Goal: Information Seeking & Learning: Learn about a topic

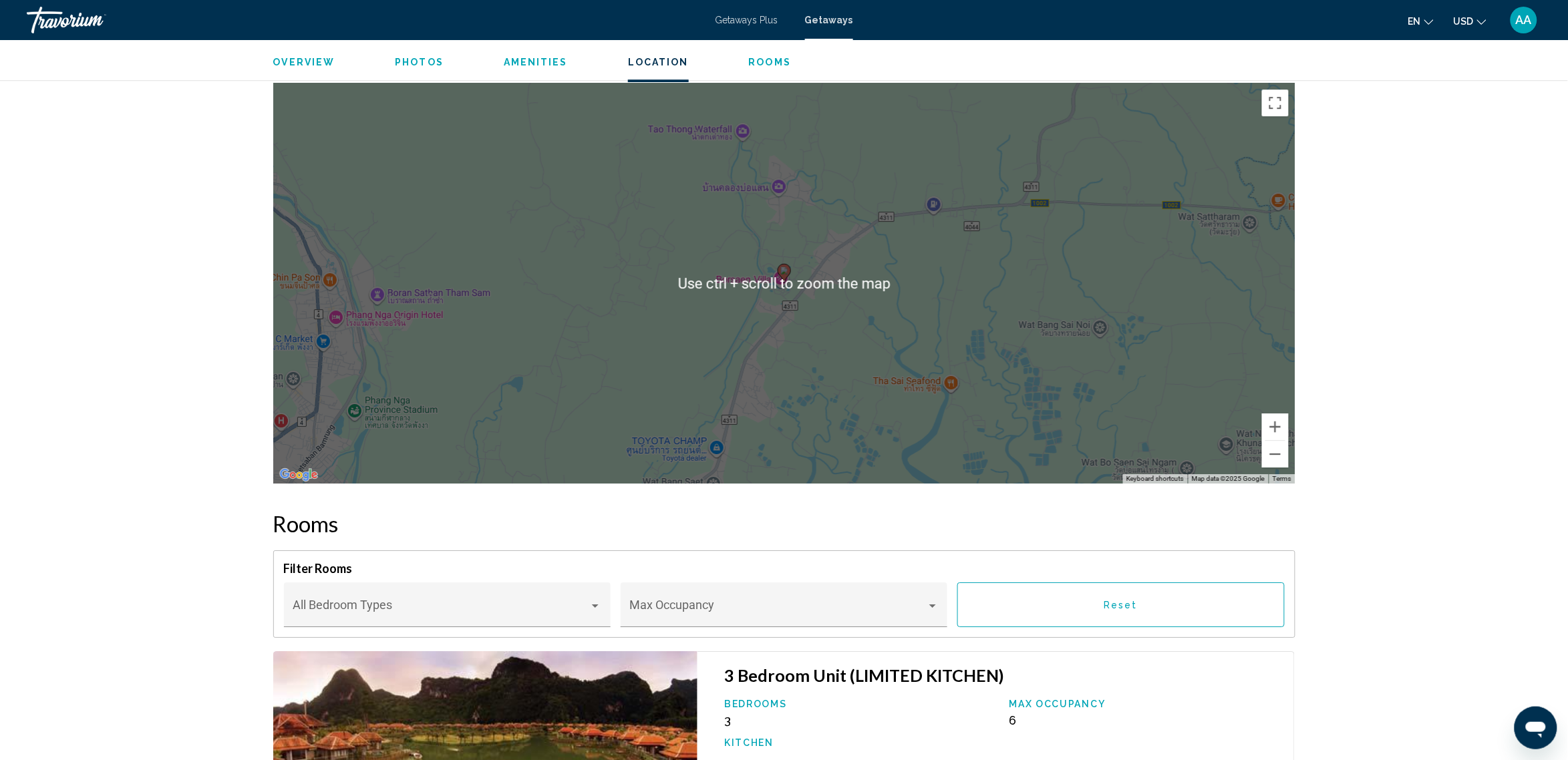
scroll to position [1503, 0]
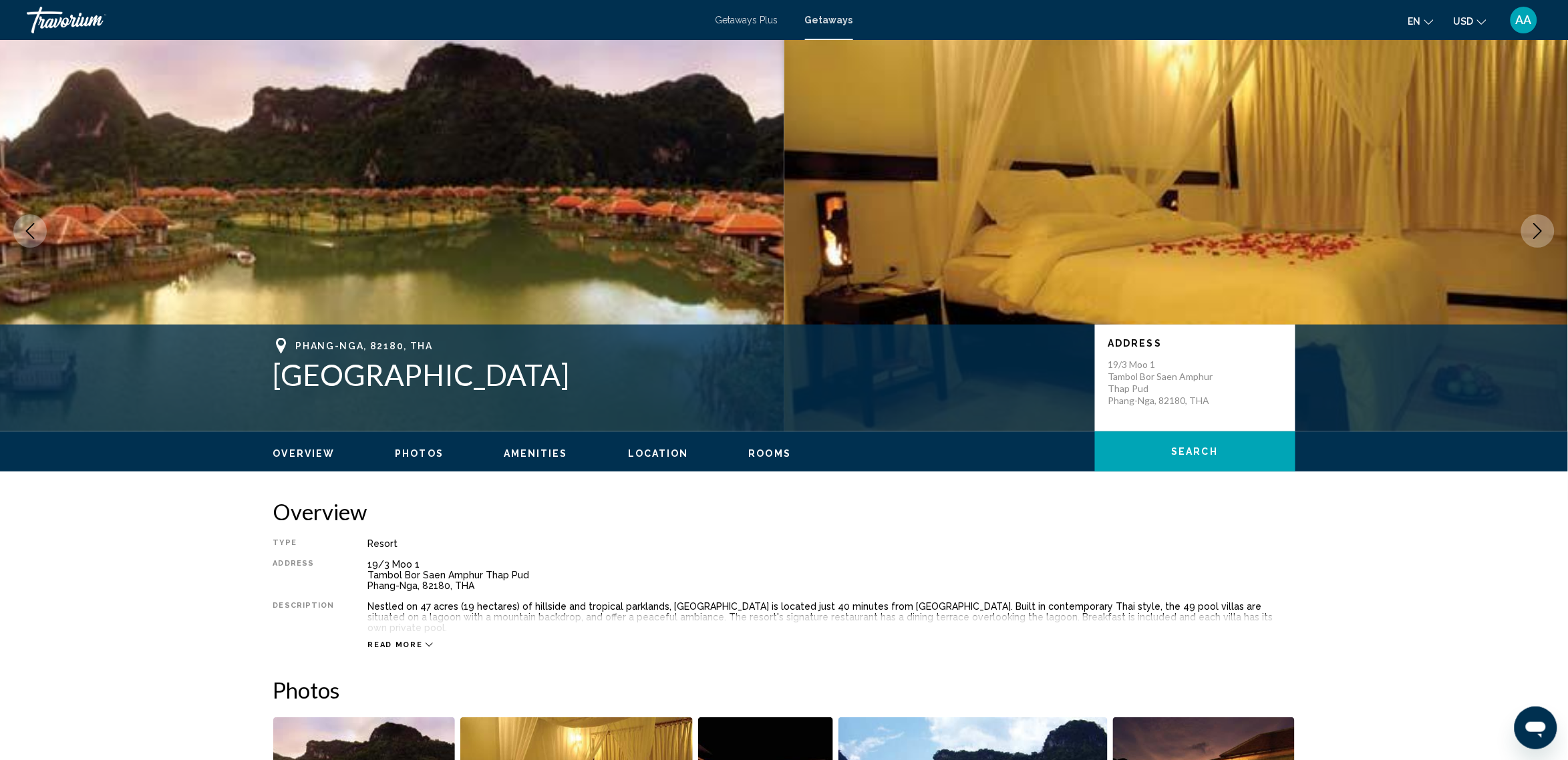
scroll to position [0, 0]
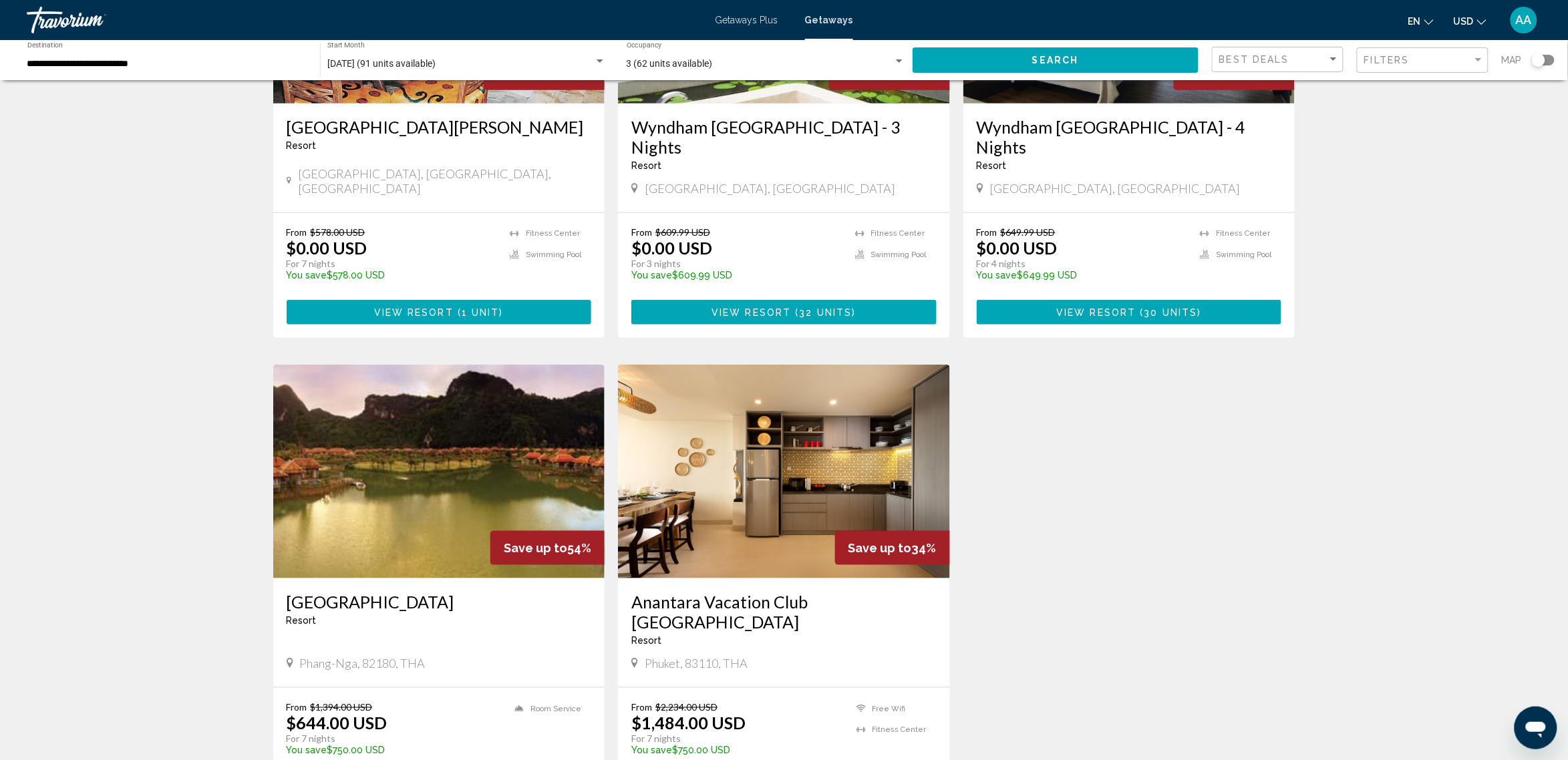
scroll to position [333, 0]
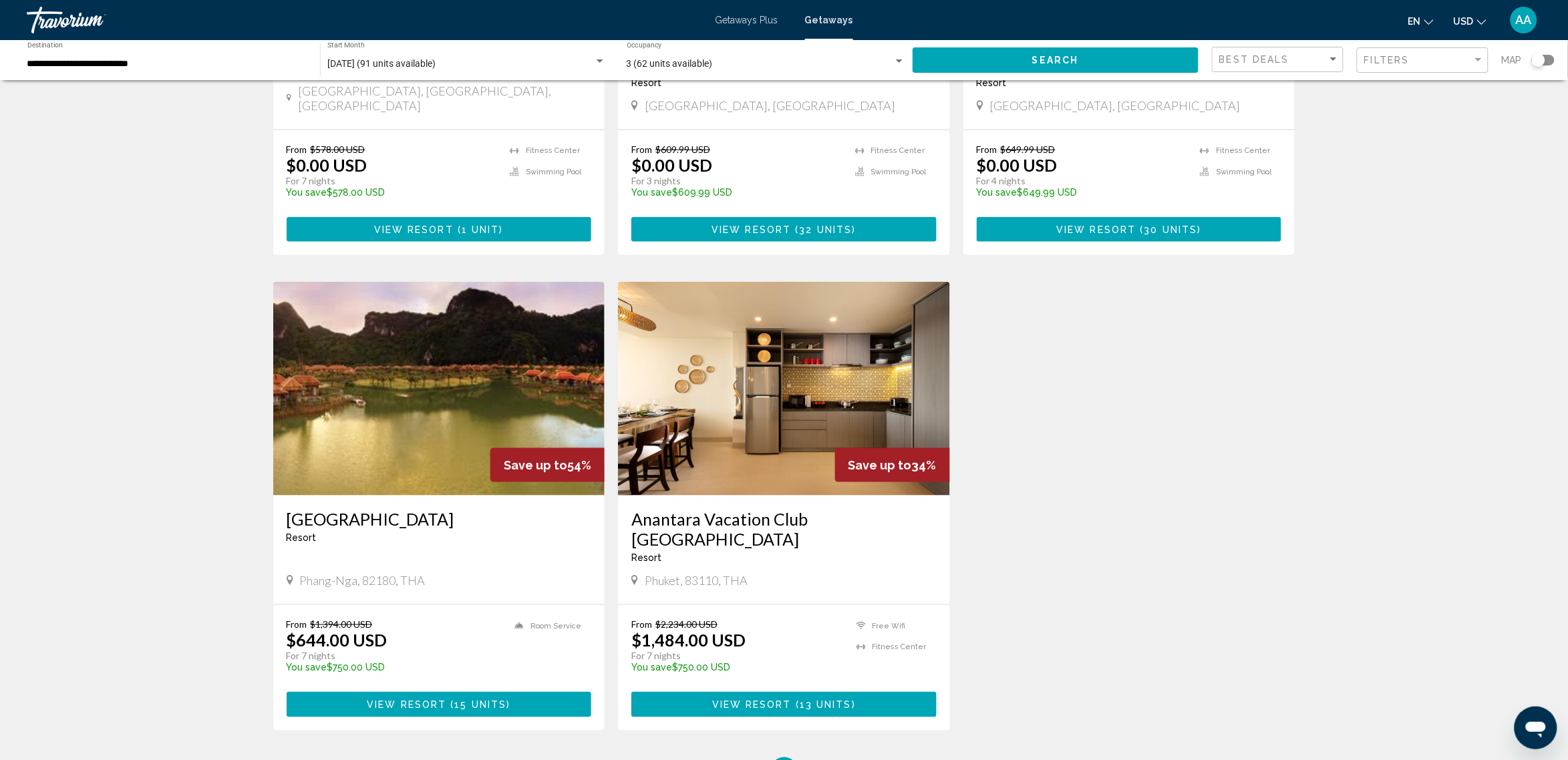
click at [803, 392] on img "Main content" at bounding box center [784, 389] width 332 height 214
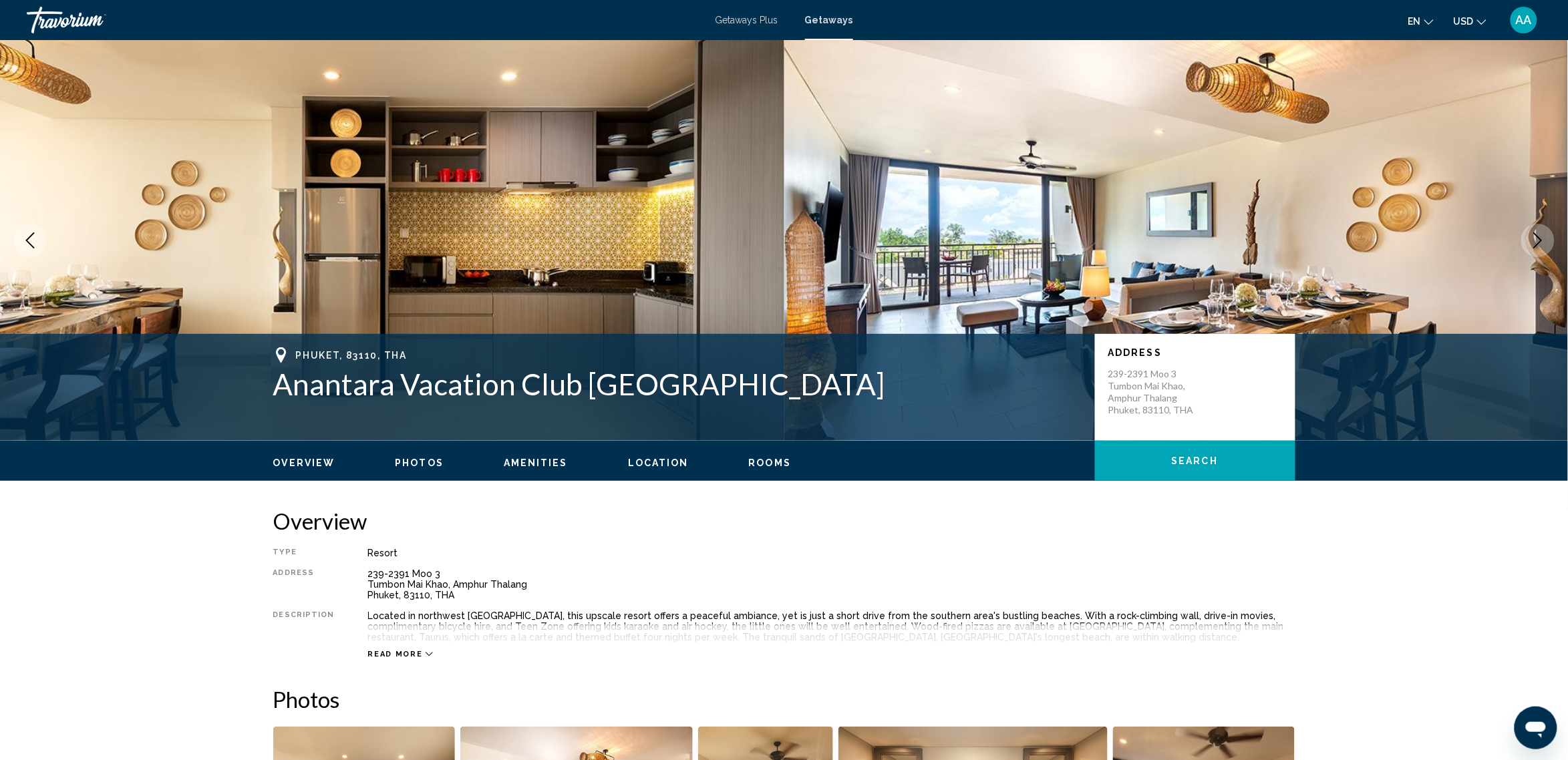
click at [759, 467] on span "Rooms" at bounding box center [770, 463] width 43 height 11
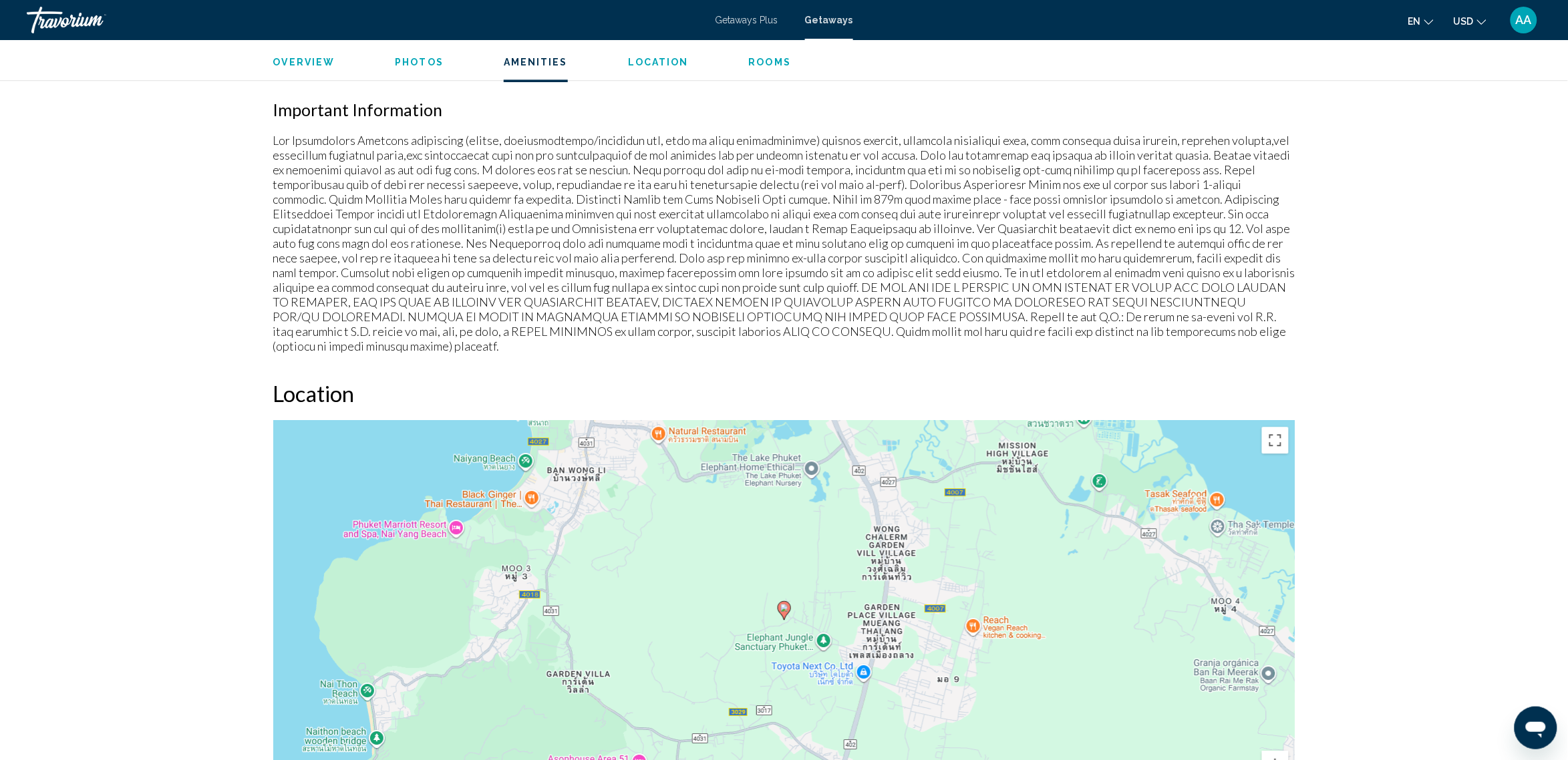
scroll to position [1463, 0]
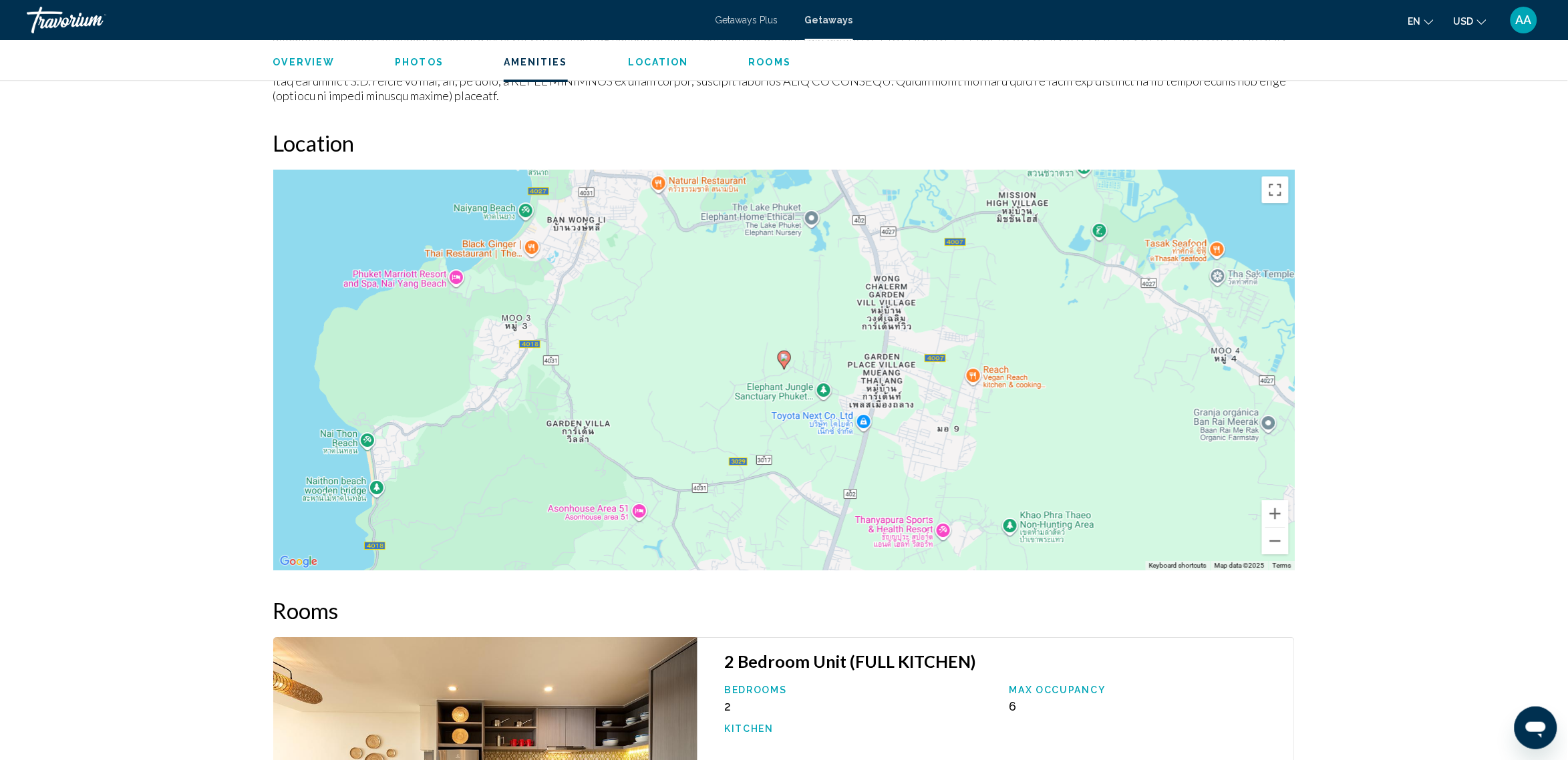
click at [410, 58] on span "Photos" at bounding box center [419, 62] width 49 height 11
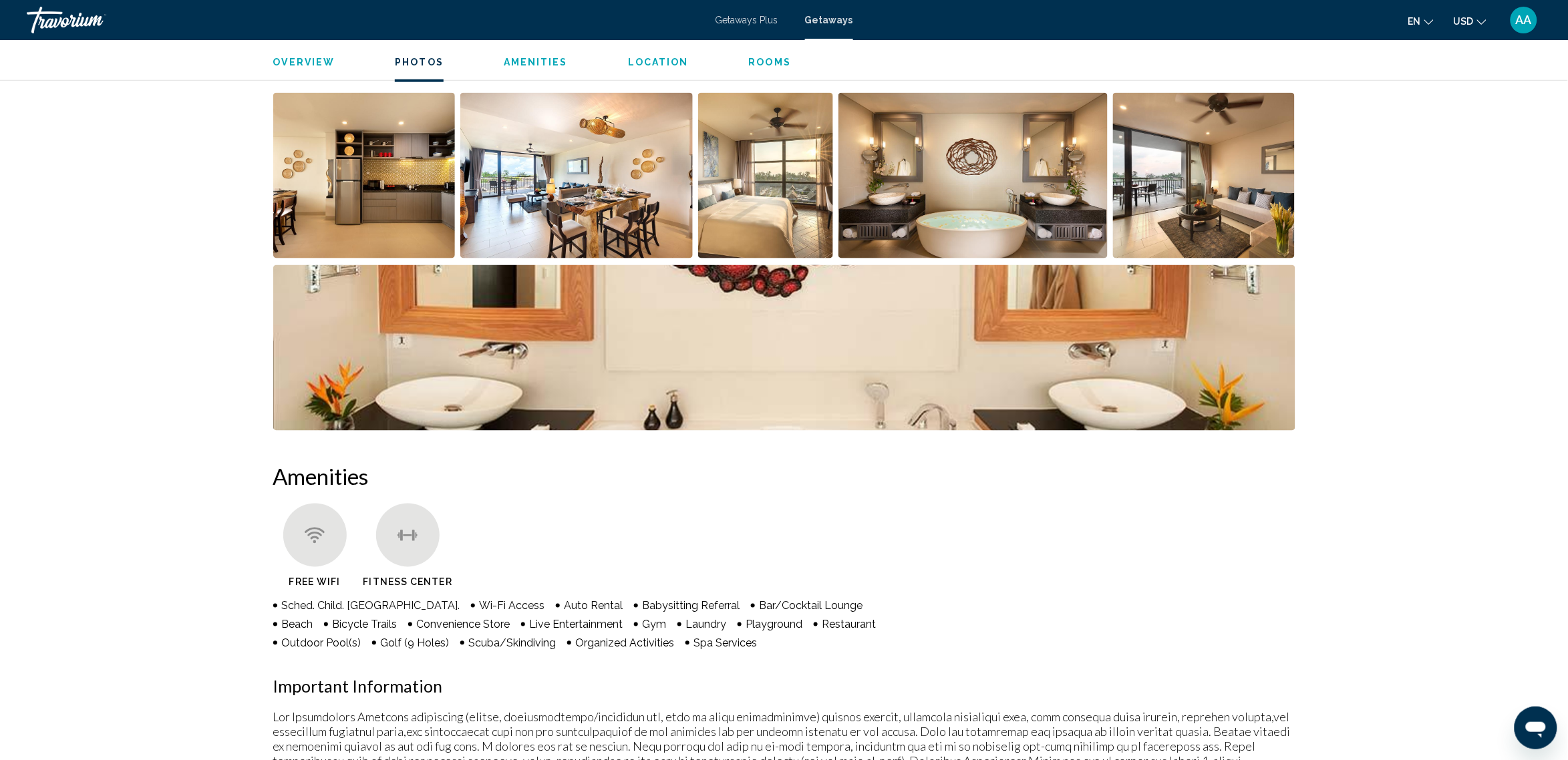
scroll to position [606, 0]
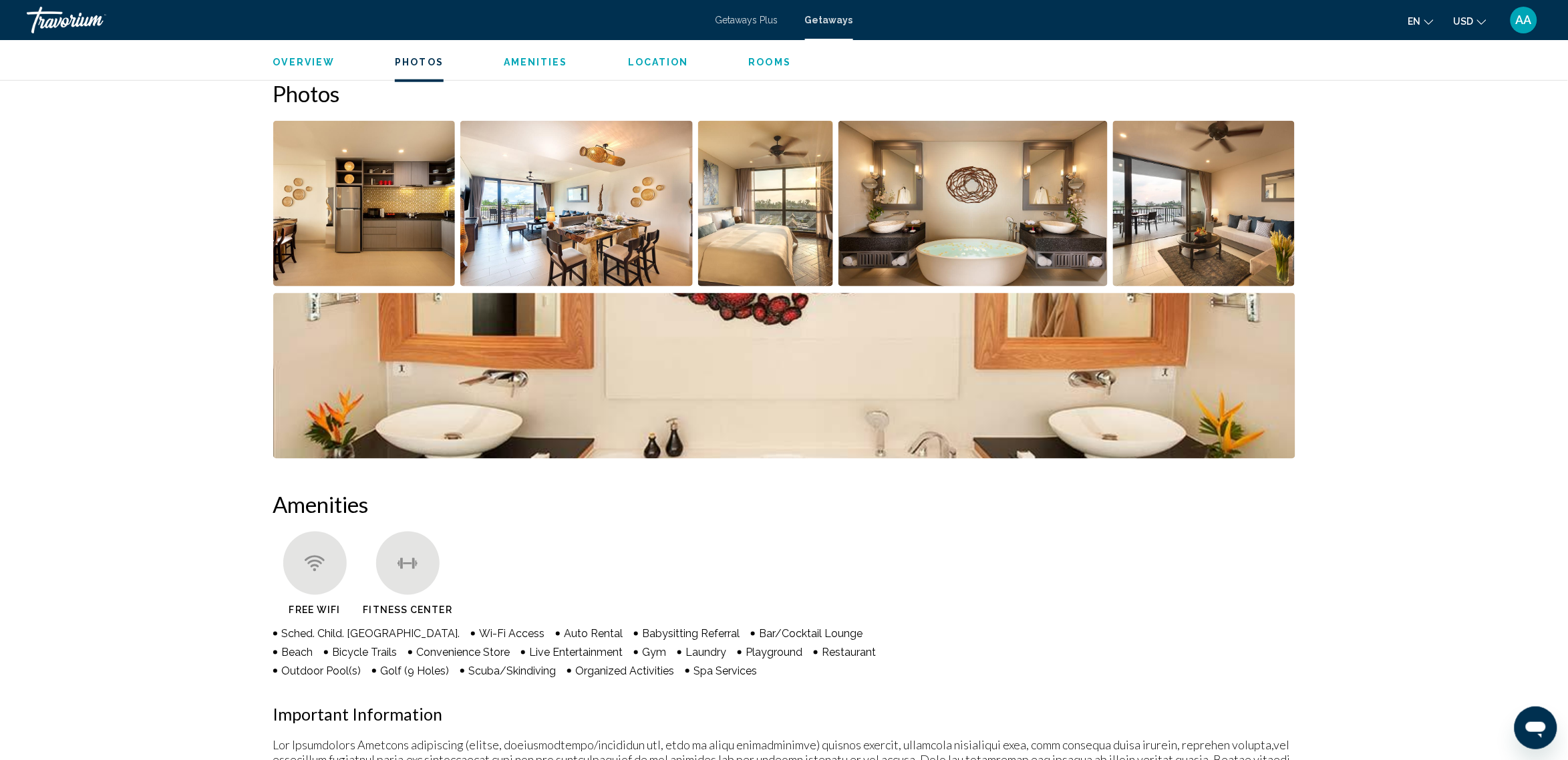
click at [581, 199] on img "Open full-screen image slider" at bounding box center [576, 204] width 233 height 166
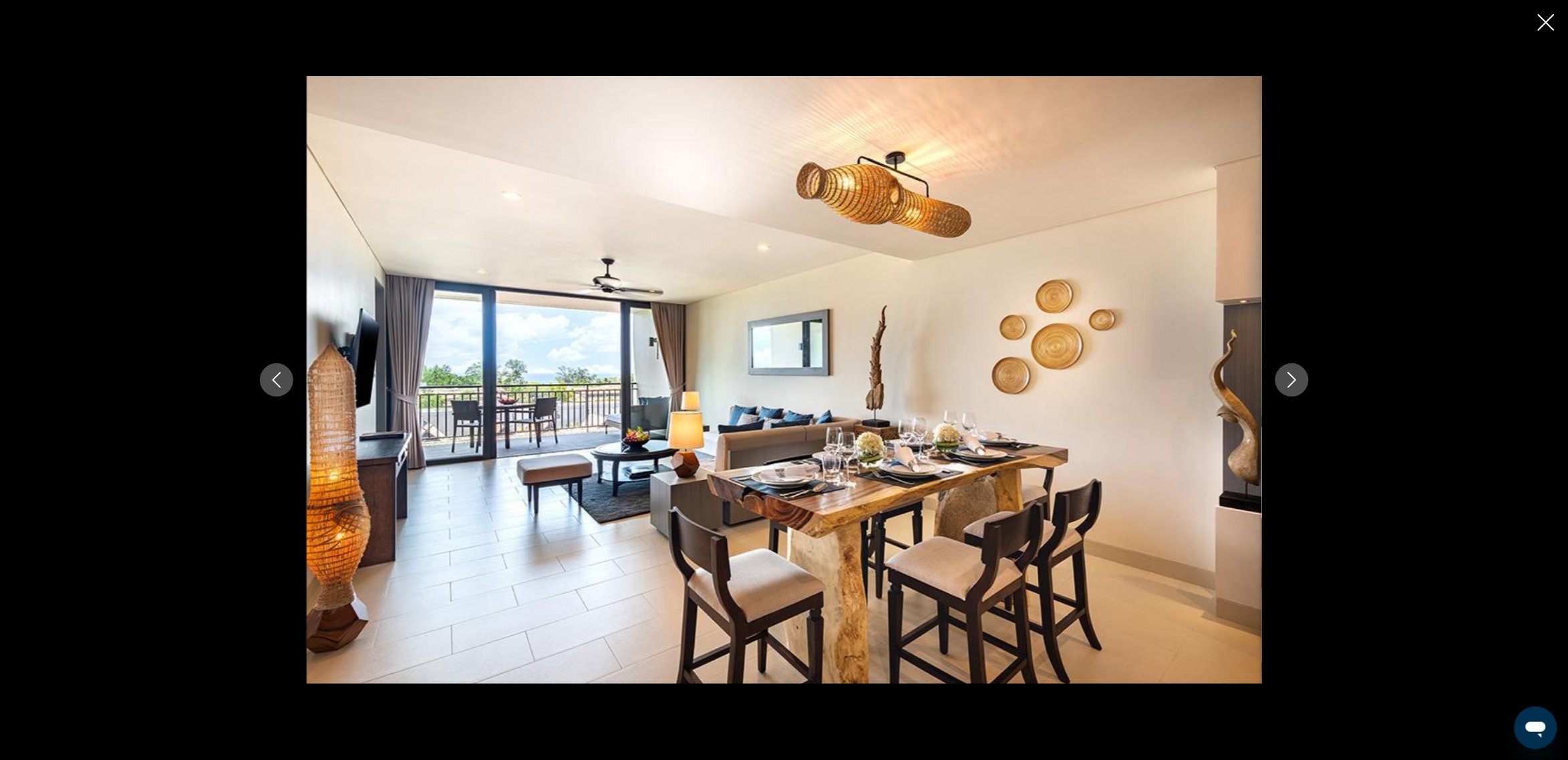
click at [1294, 378] on icon "Next image" at bounding box center [1292, 380] width 9 height 16
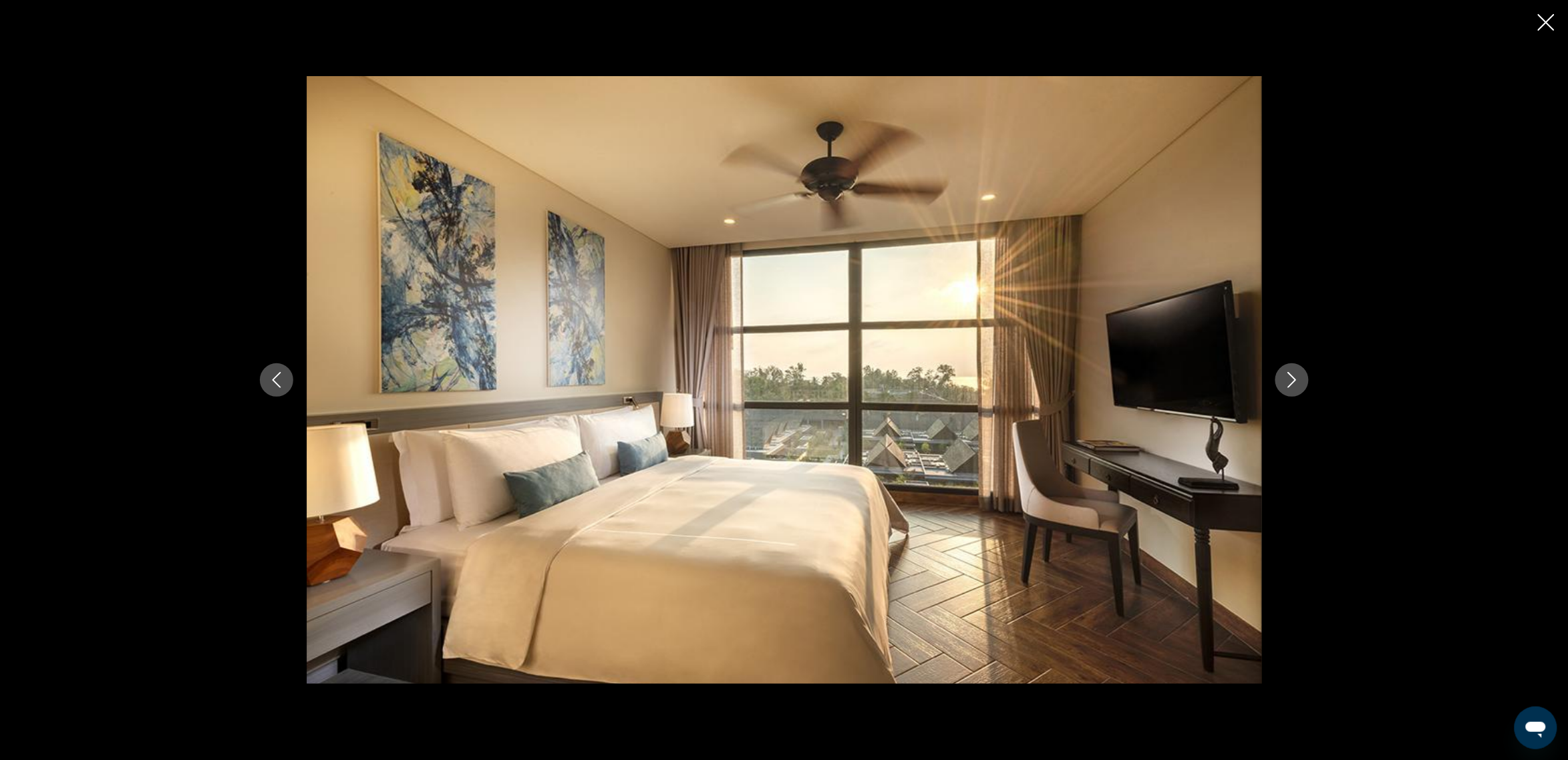
click at [1295, 377] on icon "Next image" at bounding box center [1292, 380] width 16 height 16
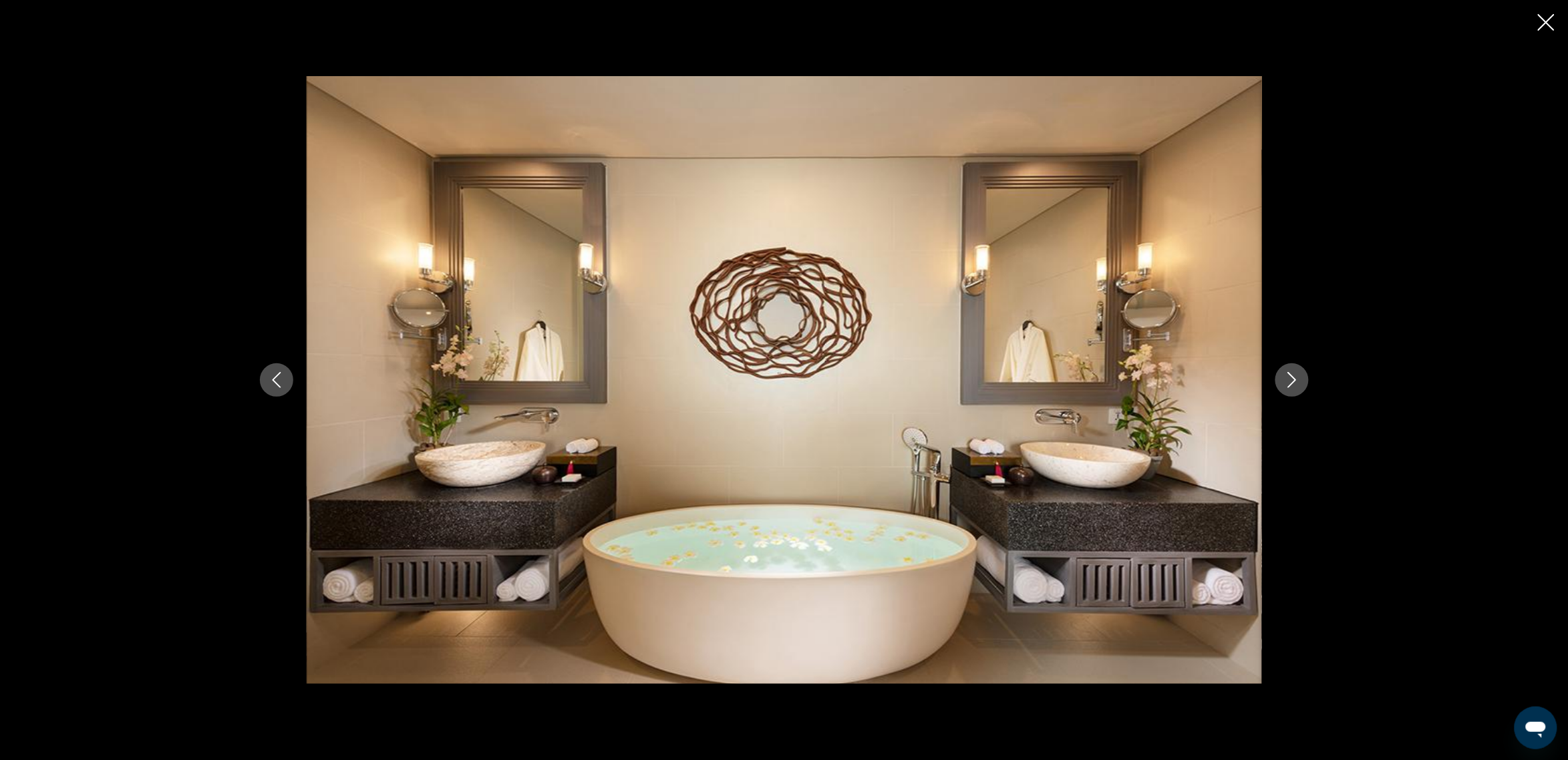
click at [1295, 377] on icon "Next image" at bounding box center [1292, 380] width 16 height 16
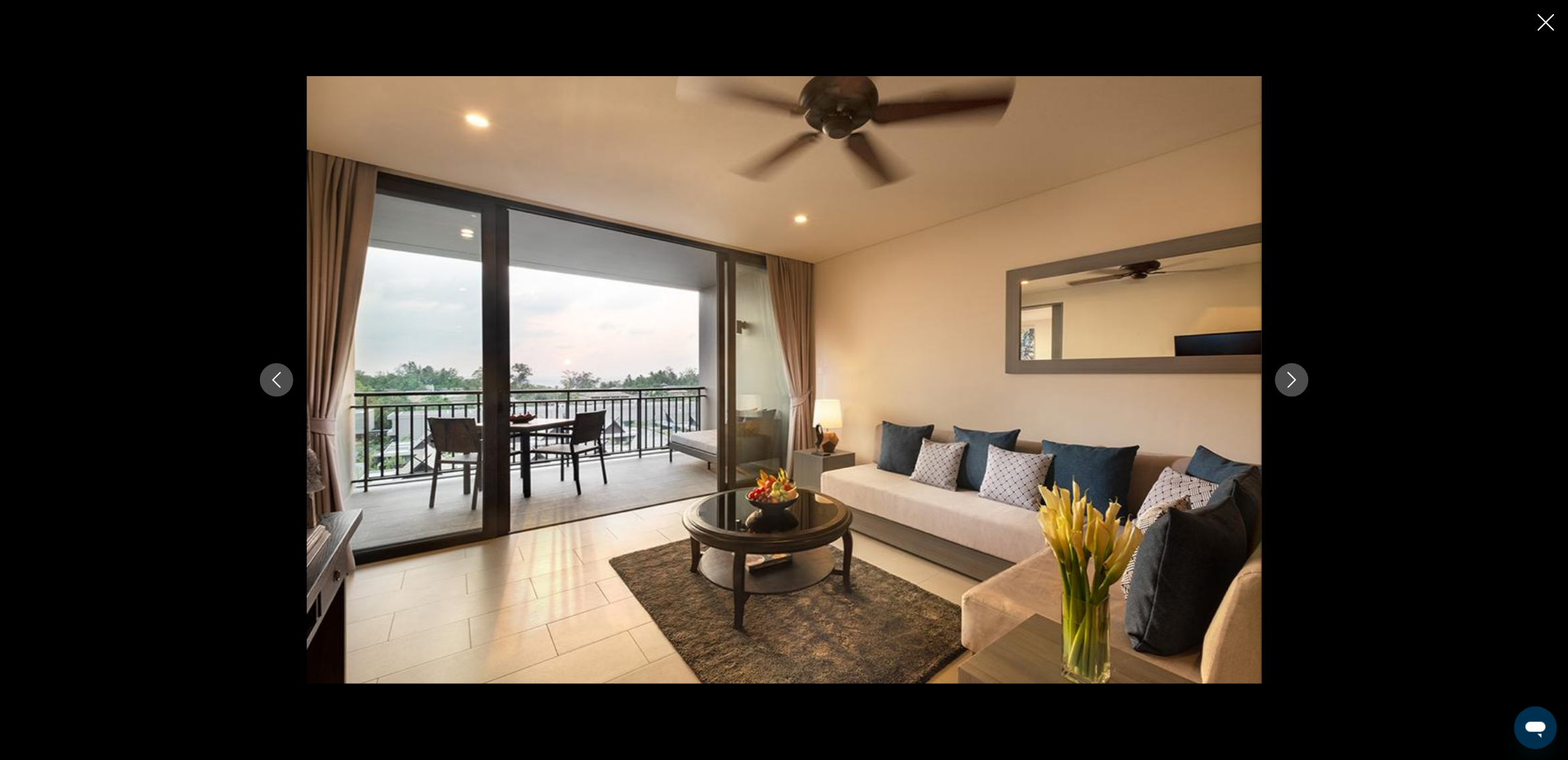
click at [1295, 377] on icon "Next image" at bounding box center [1292, 380] width 16 height 16
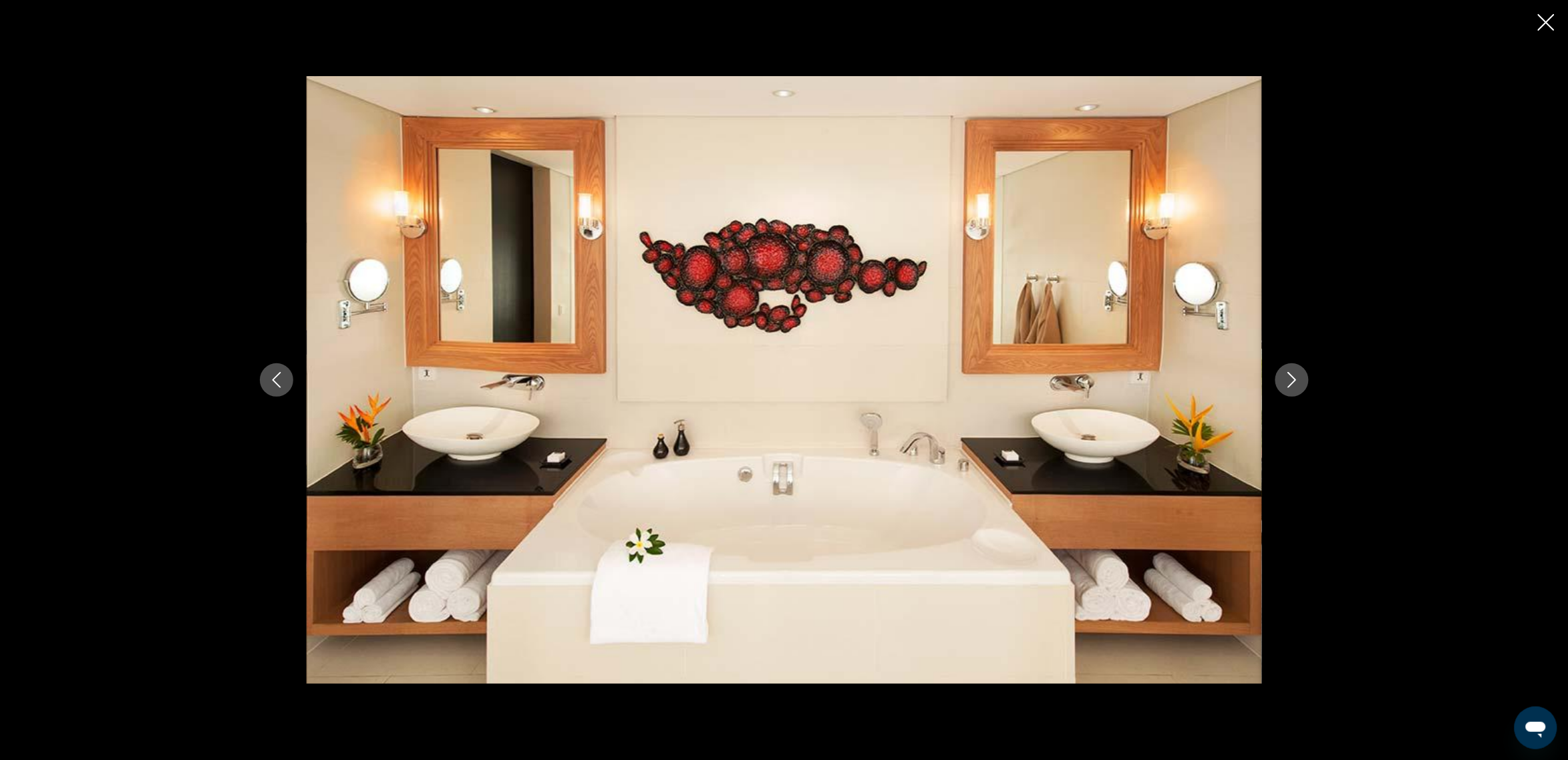
click at [1295, 377] on icon "Next image" at bounding box center [1292, 380] width 16 height 16
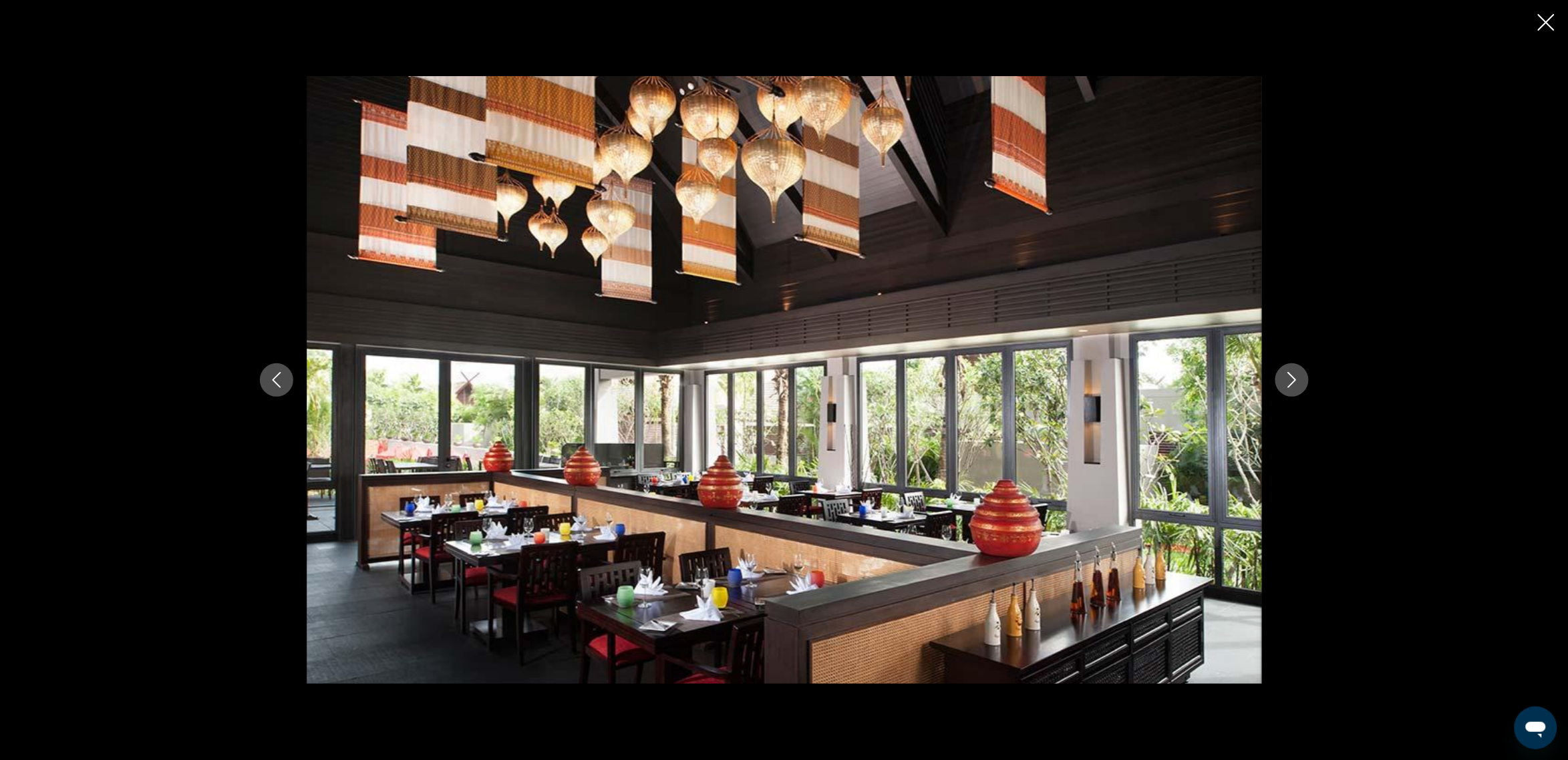
click at [1295, 377] on icon "Next image" at bounding box center [1292, 380] width 16 height 16
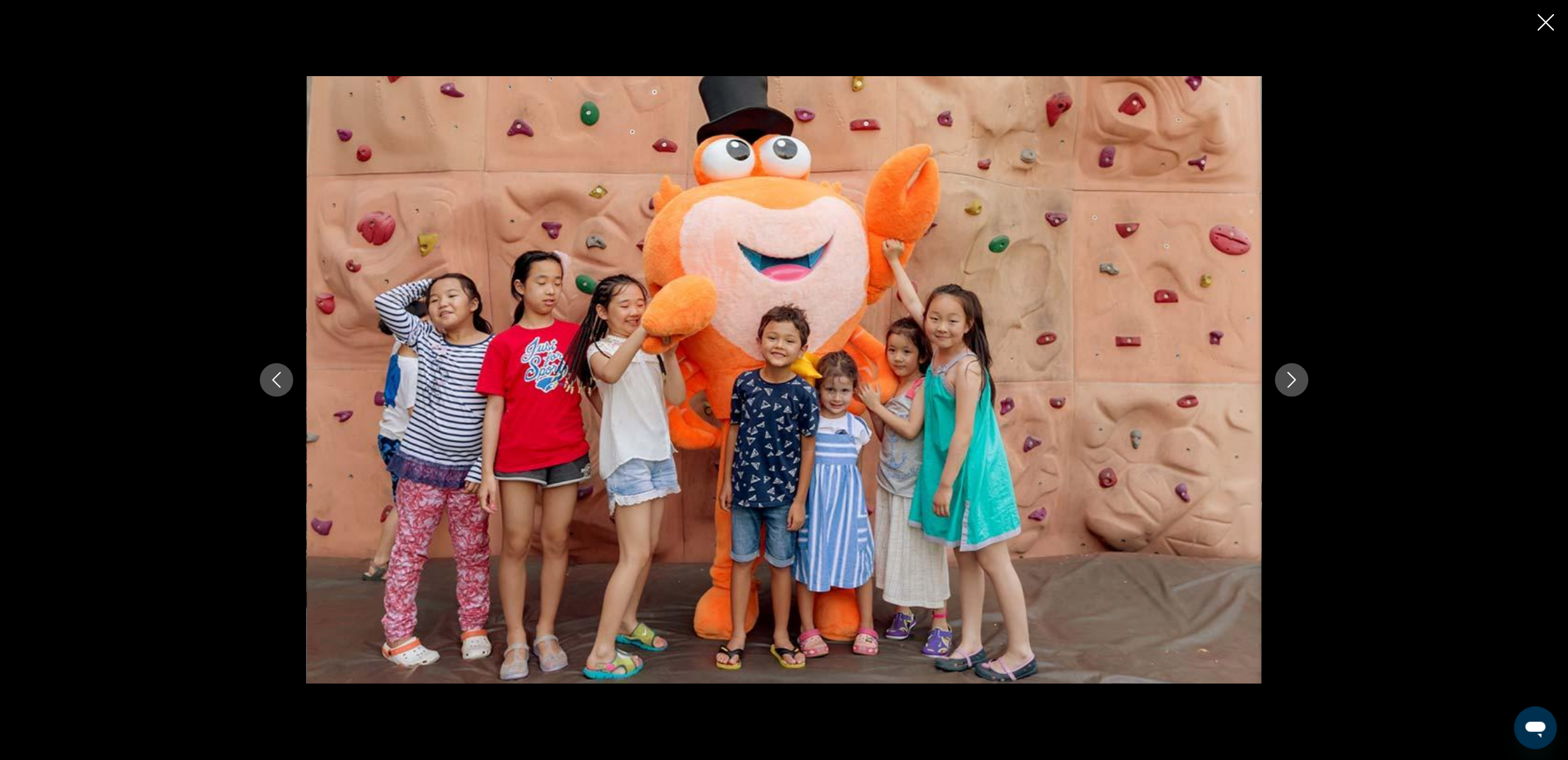
click at [1295, 377] on icon "Next image" at bounding box center [1292, 380] width 16 height 16
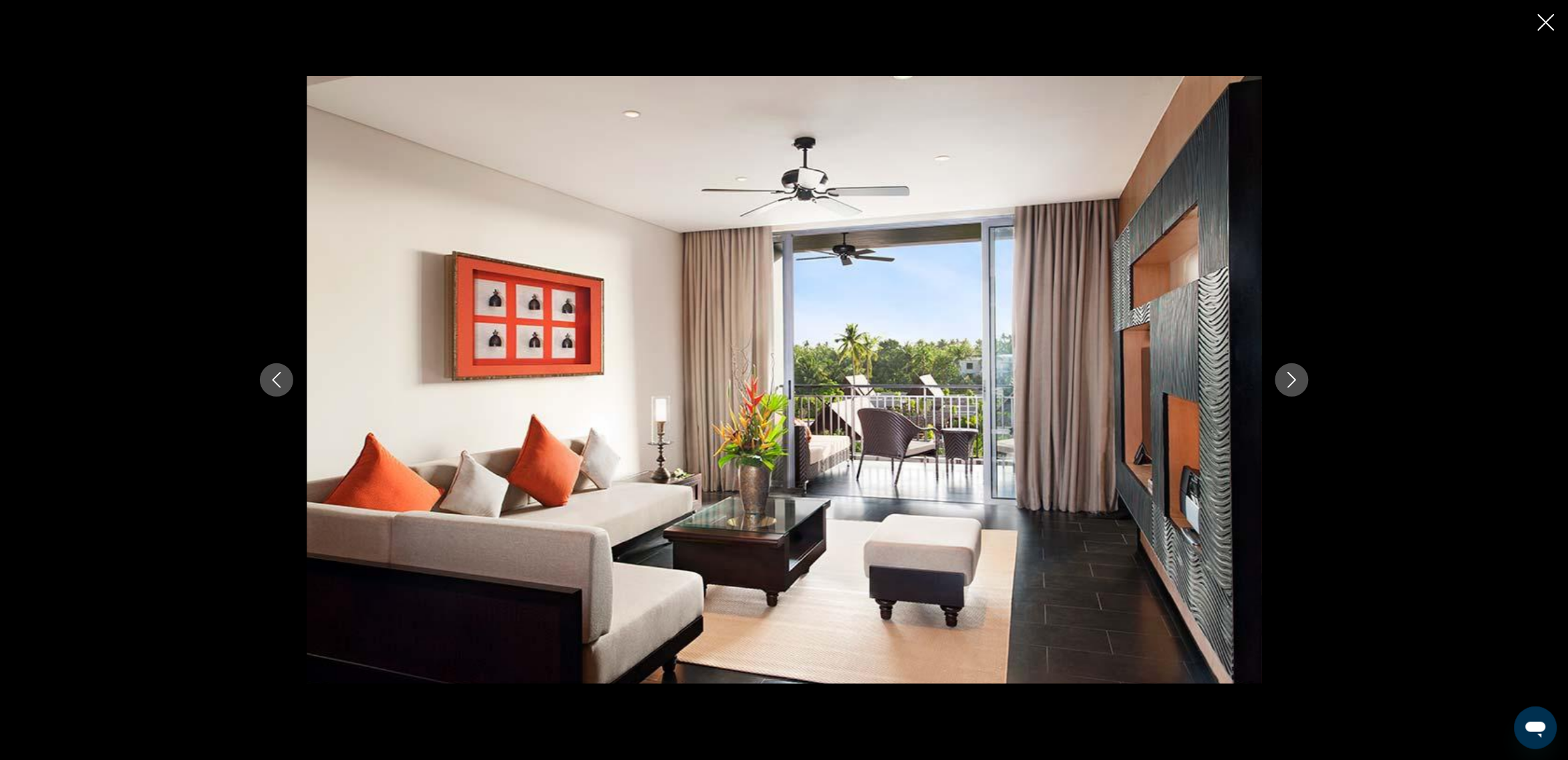
click at [1295, 377] on icon "Next image" at bounding box center [1292, 380] width 16 height 16
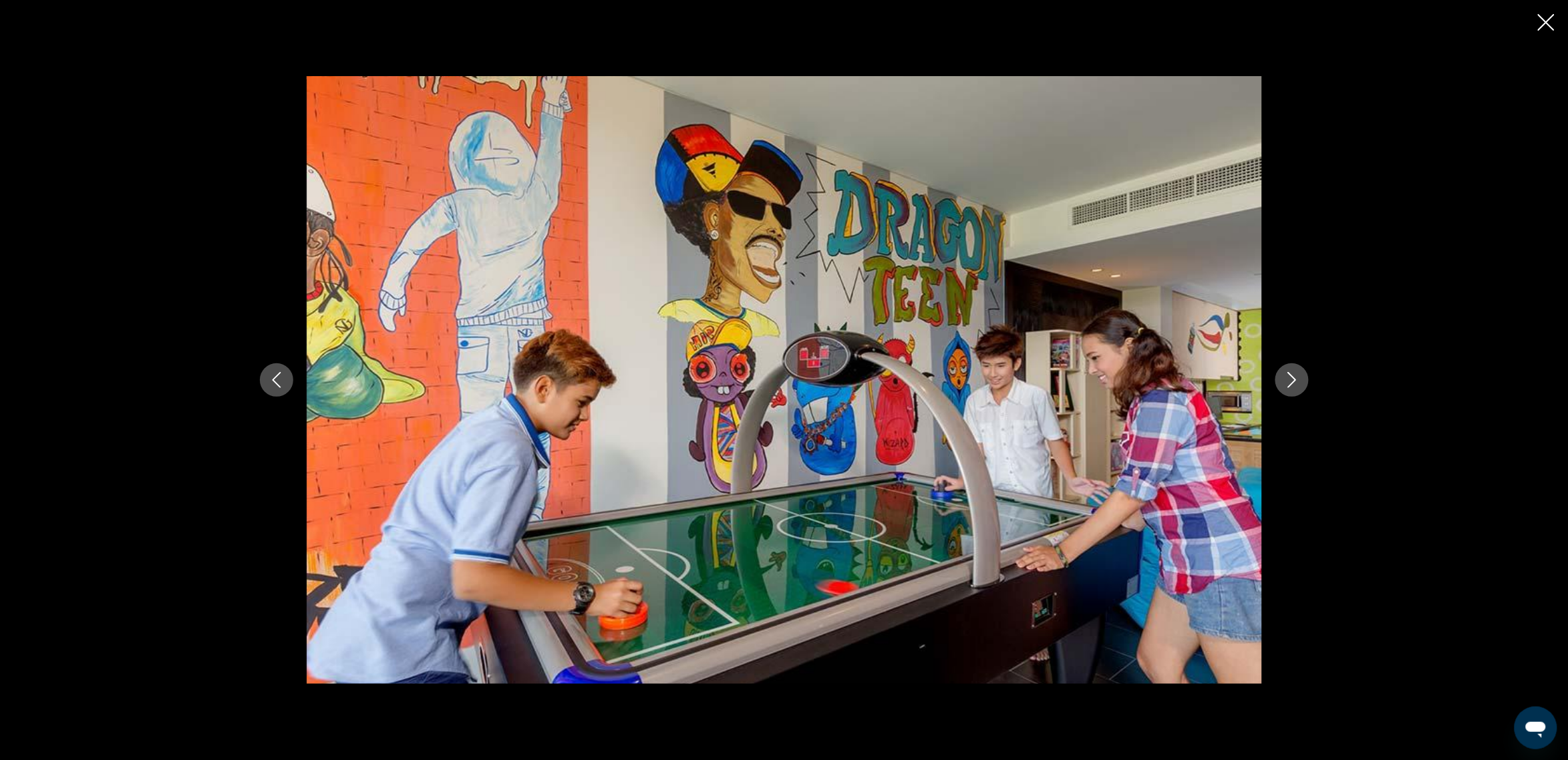
click at [1295, 377] on icon "Next image" at bounding box center [1292, 380] width 16 height 16
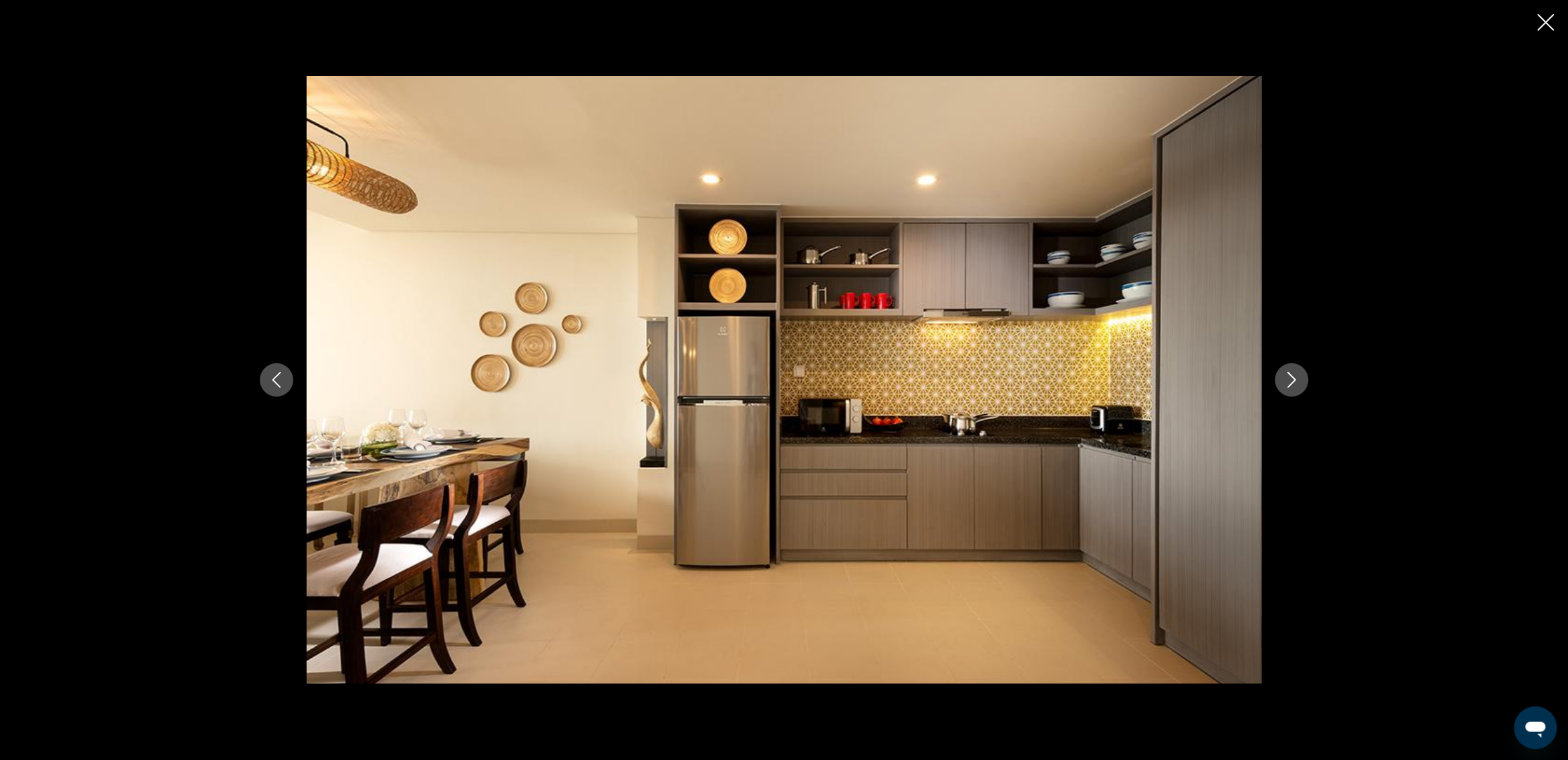
click at [1546, 13] on button "Close slideshow" at bounding box center [1546, 24] width 17 height 21
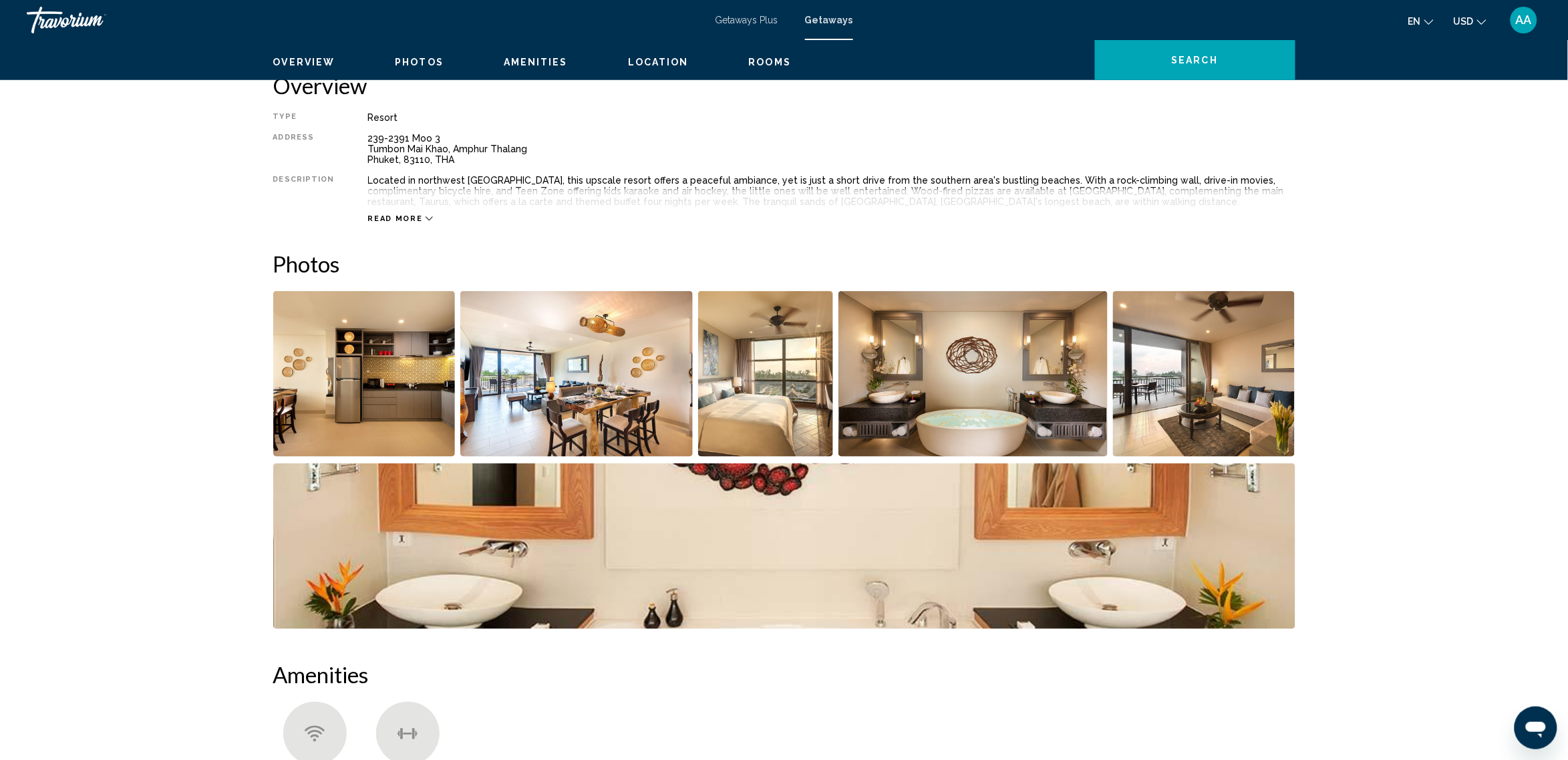
scroll to position [189, 0]
